Goal: Task Accomplishment & Management: Use online tool/utility

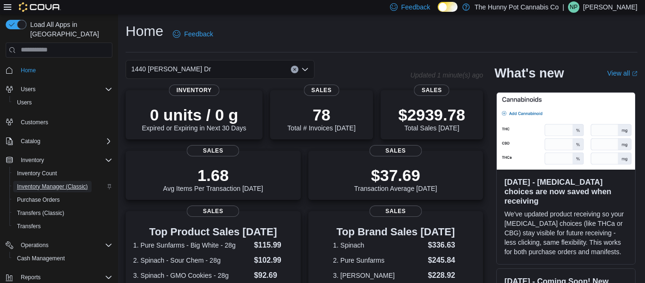
click at [60, 183] on span "Inventory Manager (Classic)" at bounding box center [52, 187] width 71 height 8
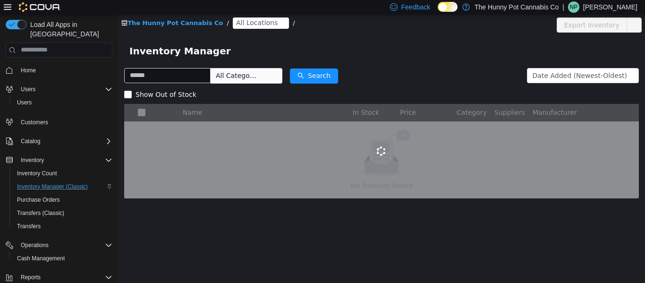
click at [252, 17] on div "The Hunny Pot Cannabis Co / All Locations / Export Inventory" at bounding box center [381, 25] width 527 height 22
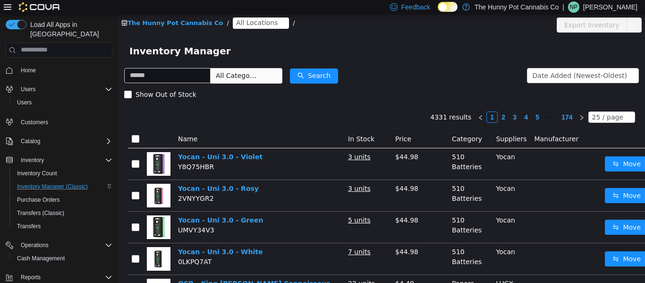
click at [251, 19] on span "All Locations" at bounding box center [257, 22] width 42 height 10
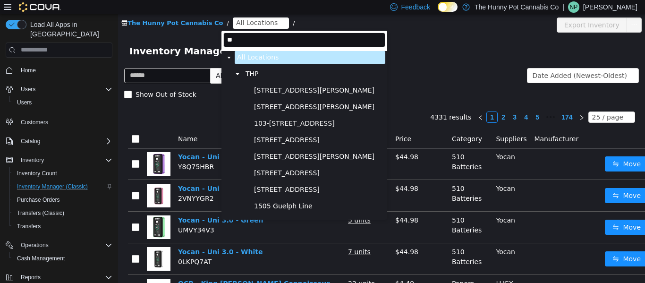
type input "***"
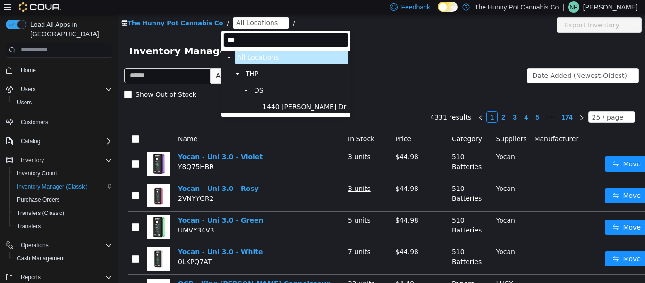
click at [280, 108] on span "1440 [PERSON_NAME] Dr" at bounding box center [305, 107] width 84 height 8
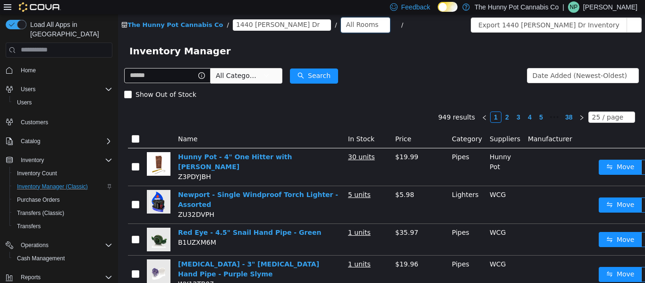
click at [341, 21] on div "All Rooms" at bounding box center [365, 24] width 49 height 15
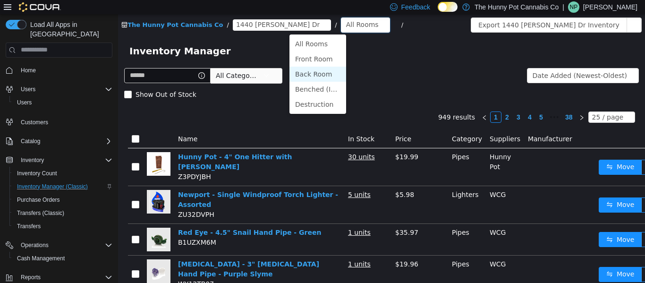
click at [314, 75] on li "Back Room" at bounding box center [318, 73] width 57 height 15
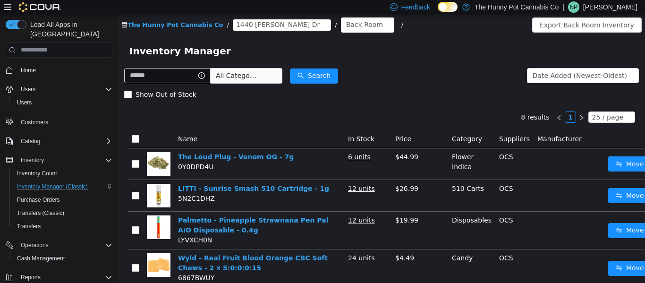
click at [384, 24] on icon "icon: close-circle" at bounding box center [387, 25] width 6 height 6
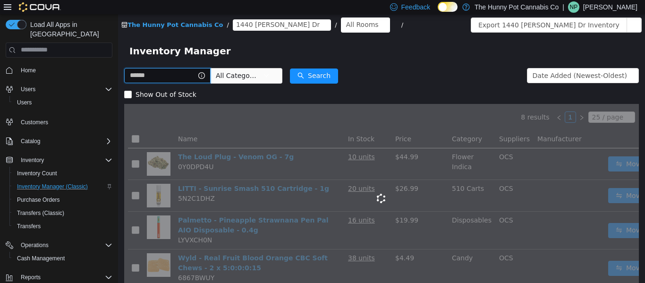
click at [190, 80] on input "text" at bounding box center [167, 75] width 86 height 15
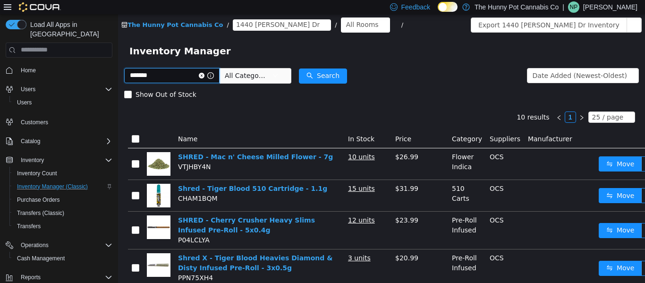
click at [149, 72] on input "*******" at bounding box center [171, 75] width 95 height 15
type input "**********"
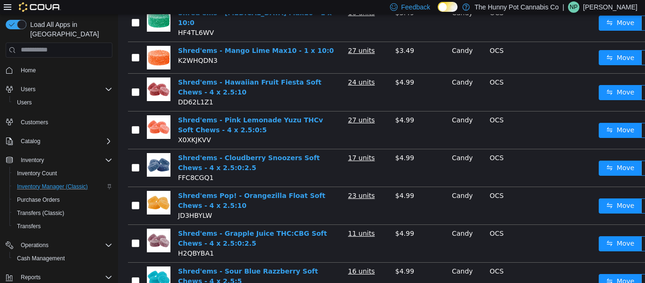
scroll to position [230, 0]
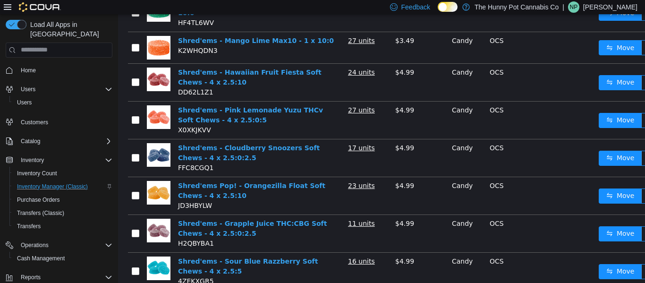
click at [316, 124] on td "Shred'ems - Pink Lemonade Yuzu THCv Soft Chews - 4 x 2.5:0:5 X0XKJKVV" at bounding box center [259, 120] width 170 height 38
click at [607, 112] on button "Move" at bounding box center [620, 119] width 43 height 15
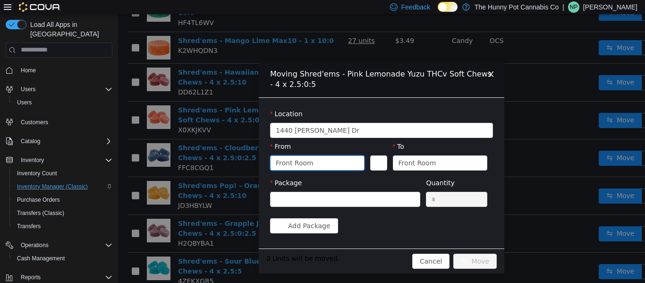
click at [306, 160] on div "Front Room" at bounding box center [295, 162] width 38 height 14
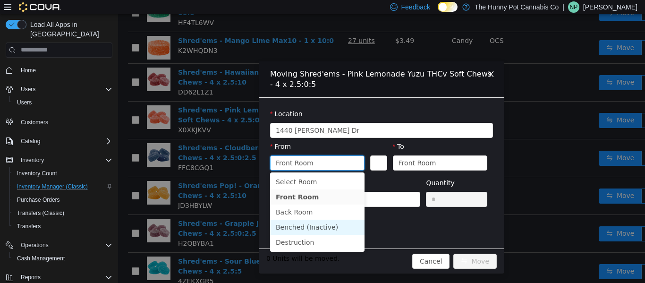
click at [304, 231] on li "Benched (Inactive)" at bounding box center [317, 226] width 94 height 15
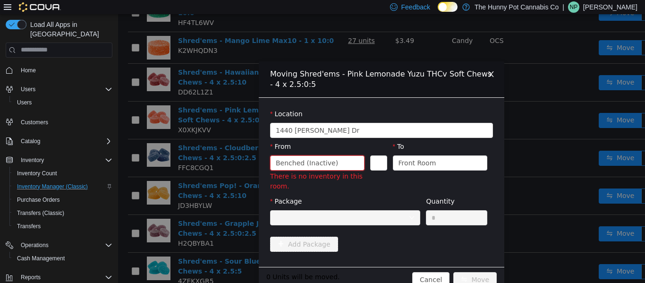
click at [346, 217] on div at bounding box center [342, 217] width 133 height 14
click at [333, 158] on div "Benched (Inactive)" at bounding box center [314, 162] width 77 height 14
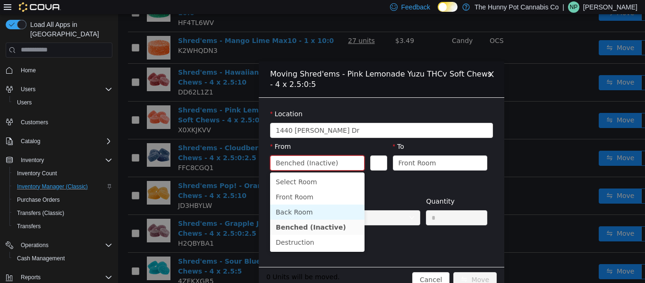
click at [312, 210] on li "Back Room" at bounding box center [317, 211] width 94 height 15
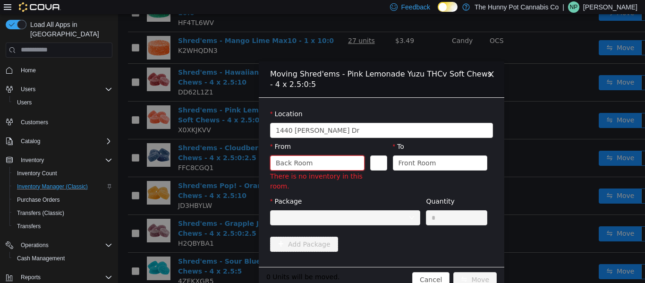
click at [317, 163] on div "Back Room" at bounding box center [314, 162] width 77 height 14
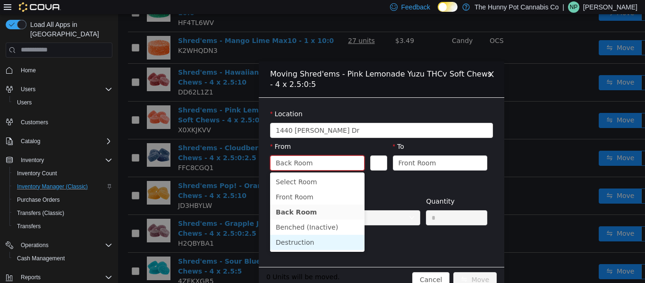
click at [301, 244] on li "Destruction" at bounding box center [317, 241] width 94 height 15
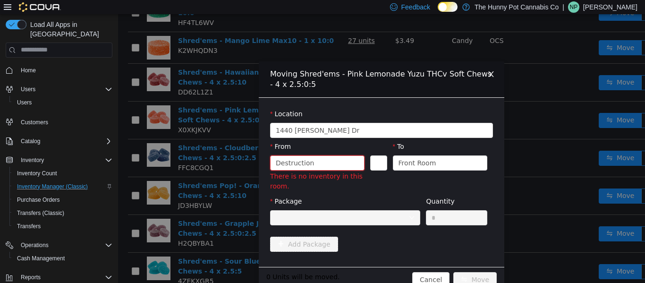
click at [310, 160] on div "Destruction" at bounding box center [314, 162] width 77 height 14
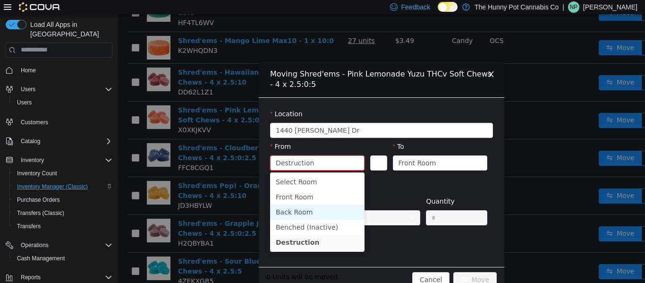
click at [300, 211] on li "Back Room" at bounding box center [317, 211] width 94 height 15
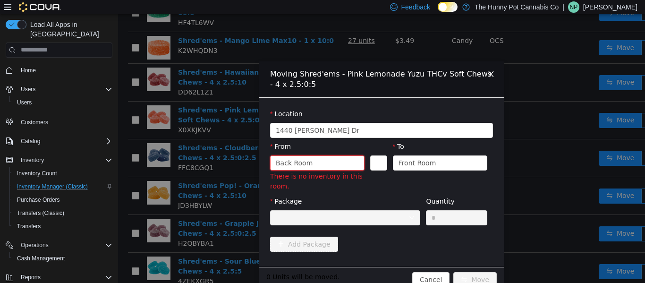
click at [309, 161] on div "Back Room" at bounding box center [294, 162] width 37 height 14
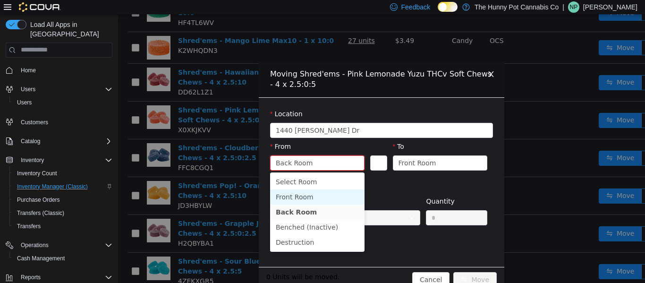
click at [308, 195] on li "Front Room" at bounding box center [317, 196] width 94 height 15
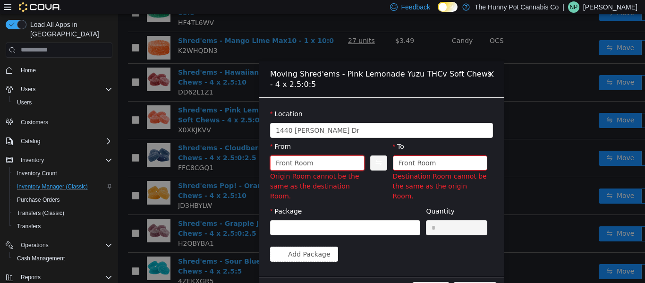
click at [492, 67] on span "Close" at bounding box center [491, 74] width 26 height 26
